Goal: Task Accomplishment & Management: Use online tool/utility

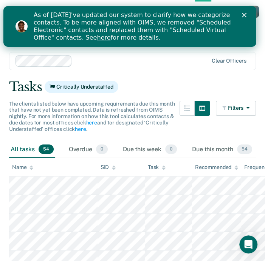
click at [166, 63] on div at bounding box center [141, 61] width 132 height 9
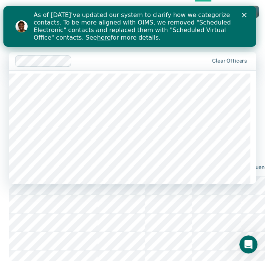
click at [246, 16] on icon "Close" at bounding box center [243, 15] width 5 height 5
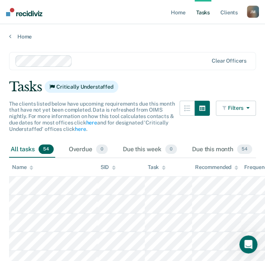
click at [229, 107] on button "Filters" at bounding box center [235, 108] width 40 height 15
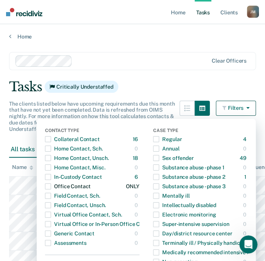
click at [48, 188] on span "button" at bounding box center [48, 186] width 6 height 6
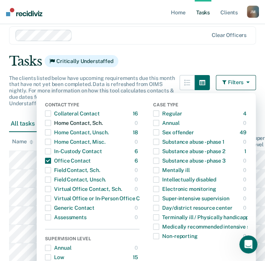
scroll to position [27, 0]
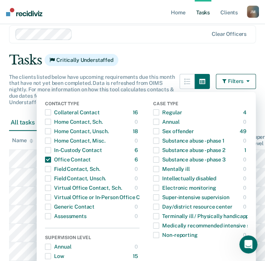
click at [248, 55] on div "Tasks Critically Understaffed" at bounding box center [132, 59] width 246 height 15
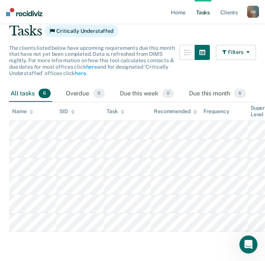
scroll to position [56, 0]
click at [53, 247] on main "Clear officers Tasks Critically Understaffed The clients listed below have upco…" at bounding box center [132, 121] width 265 height 275
